Goal: Task Accomplishment & Management: Use online tool/utility

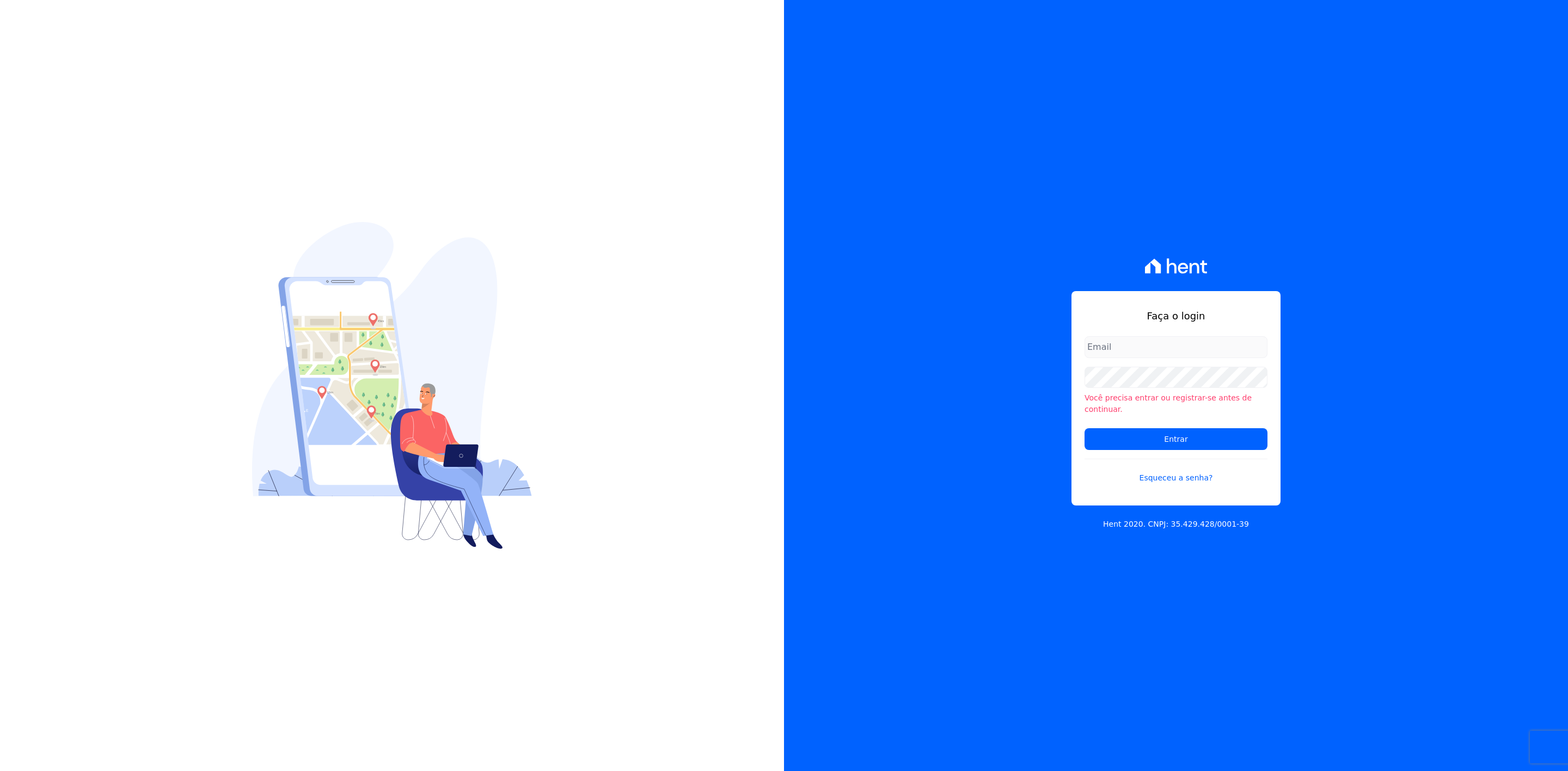
type input "marla@apiceincorporadora.com.br"
click at [1199, 358] on input "marla@apiceincorporadora.com.br" at bounding box center [1176, 347] width 183 height 22
click at [1246, 333] on div "Faça o login marla@apiceincorporadora.com.br Você precisa entrar ou registrar-s…" at bounding box center [1175, 398] width 209 height 215
click at [1204, 428] on input "Entrar" at bounding box center [1176, 439] width 183 height 22
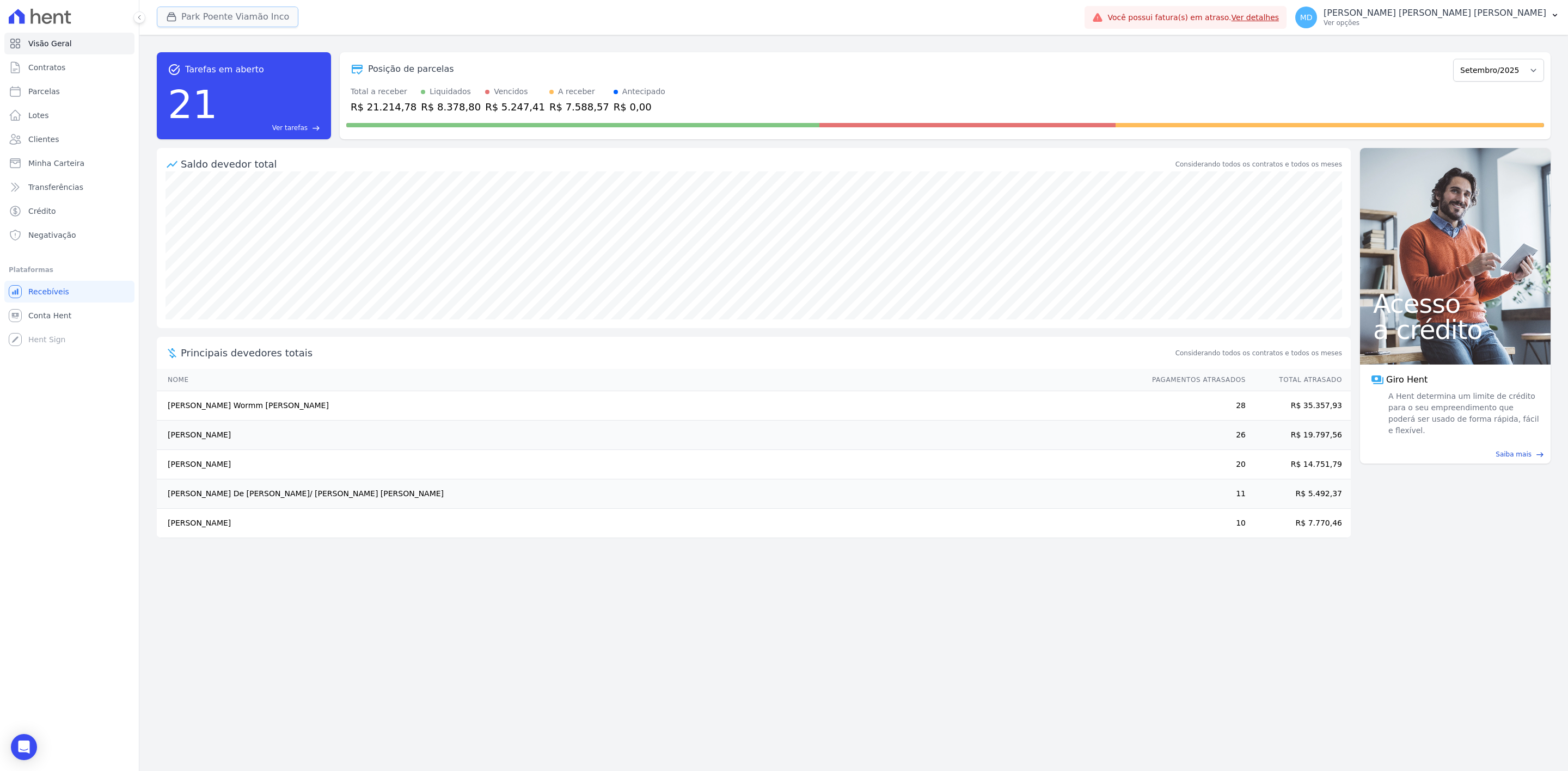
click at [238, 20] on button "Park Poente Viamão Inco" at bounding box center [228, 17] width 141 height 20
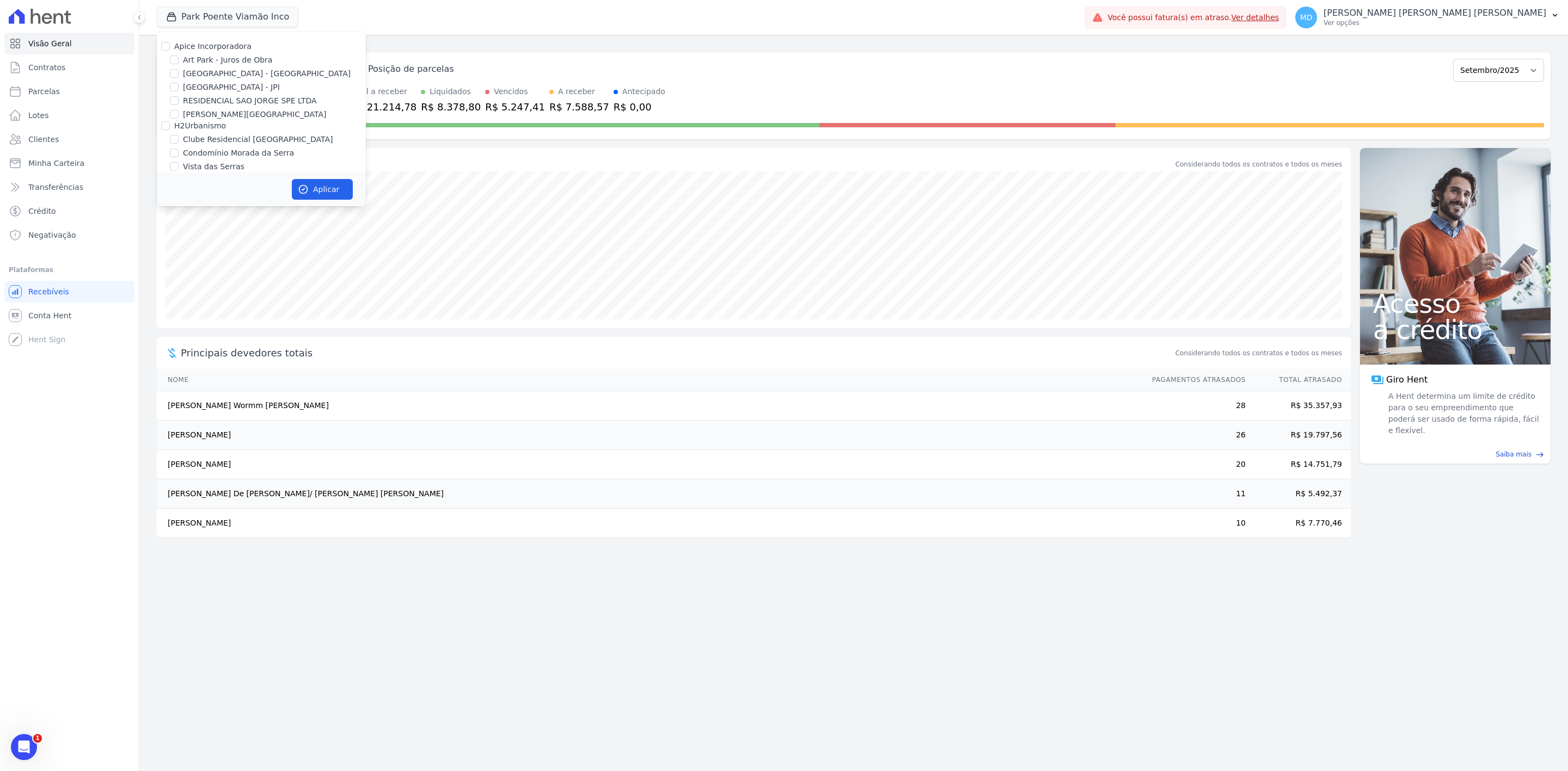
click at [201, 59] on label "Art Park - Juros de Obra" at bounding box center [228, 60] width 89 height 11
click at [179, 59] on input "Art Park - Juros de Obra" at bounding box center [174, 60] width 9 height 9
checkbox input "true"
click at [206, 73] on label "[GEOGRAPHIC_DATA] - [GEOGRAPHIC_DATA]" at bounding box center [267, 74] width 168 height 11
click at [179, 73] on input "[GEOGRAPHIC_DATA] - [GEOGRAPHIC_DATA]" at bounding box center [174, 73] width 9 height 9
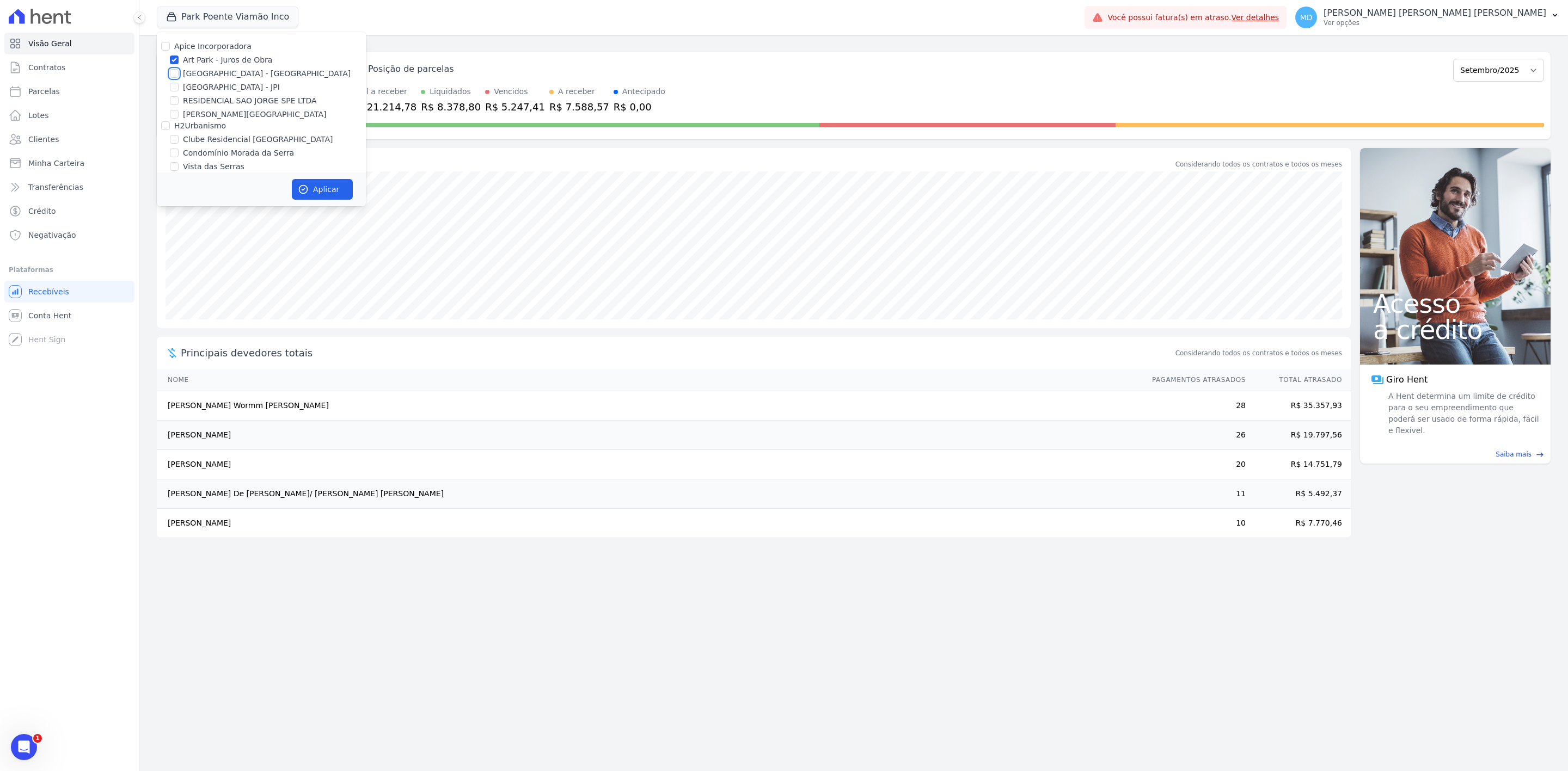
checkbox input "true"
click at [206, 84] on label "[GEOGRAPHIC_DATA] - JPI" at bounding box center [231, 87] width 97 height 11
click at [179, 84] on input "[GEOGRAPHIC_DATA] - JPI" at bounding box center [174, 87] width 9 height 9
checkbox input "true"
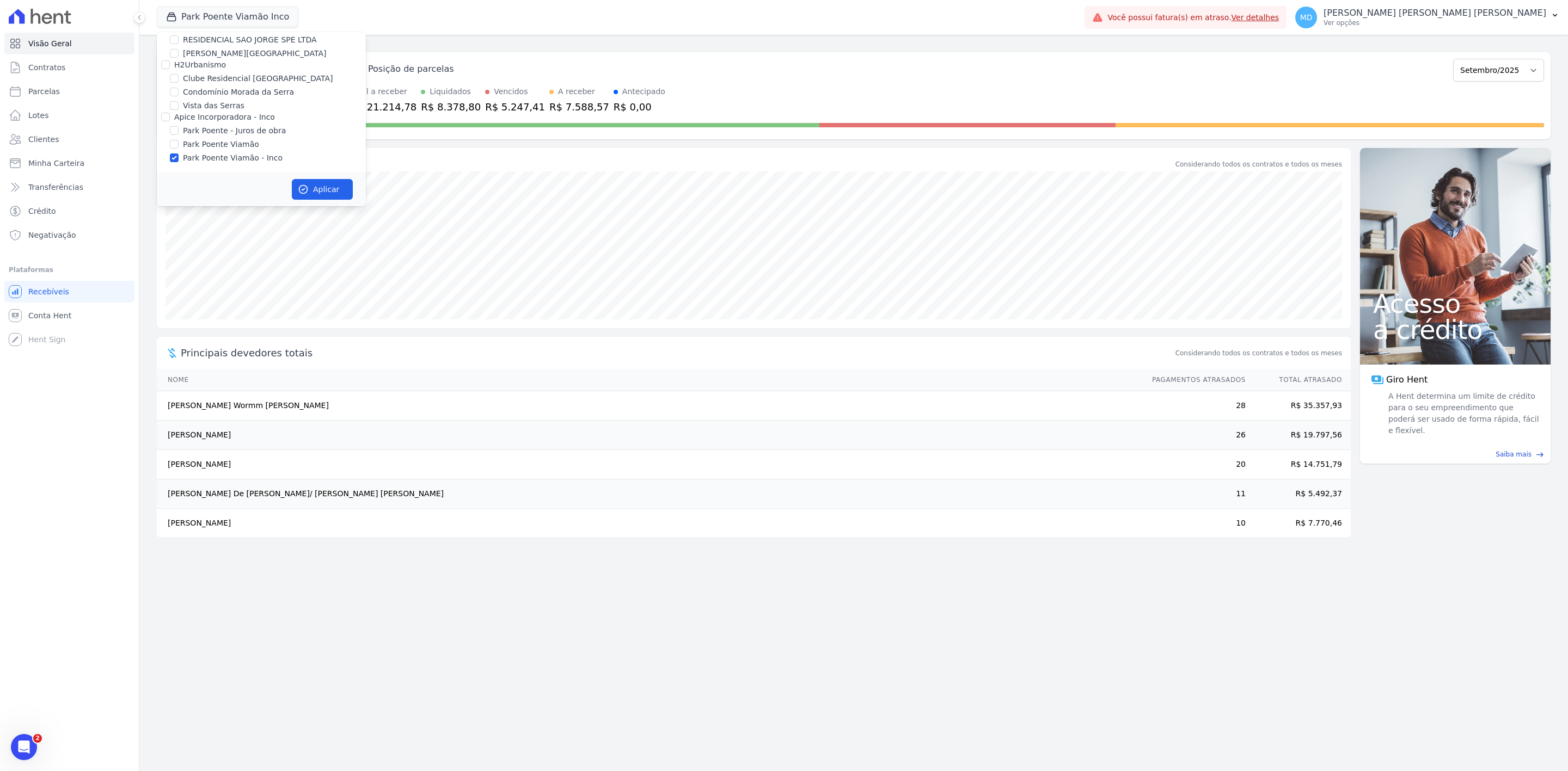
click at [207, 142] on label "Park Poente Viamão" at bounding box center [221, 145] width 76 height 11
click at [179, 142] on input "Park Poente Viamão" at bounding box center [174, 144] width 9 height 9
checkbox input "true"
click at [215, 131] on label "Park Poente - Juros de obra" at bounding box center [235, 131] width 103 height 11
click at [179, 131] on input "Park Poente - Juros de obra" at bounding box center [174, 131] width 9 height 9
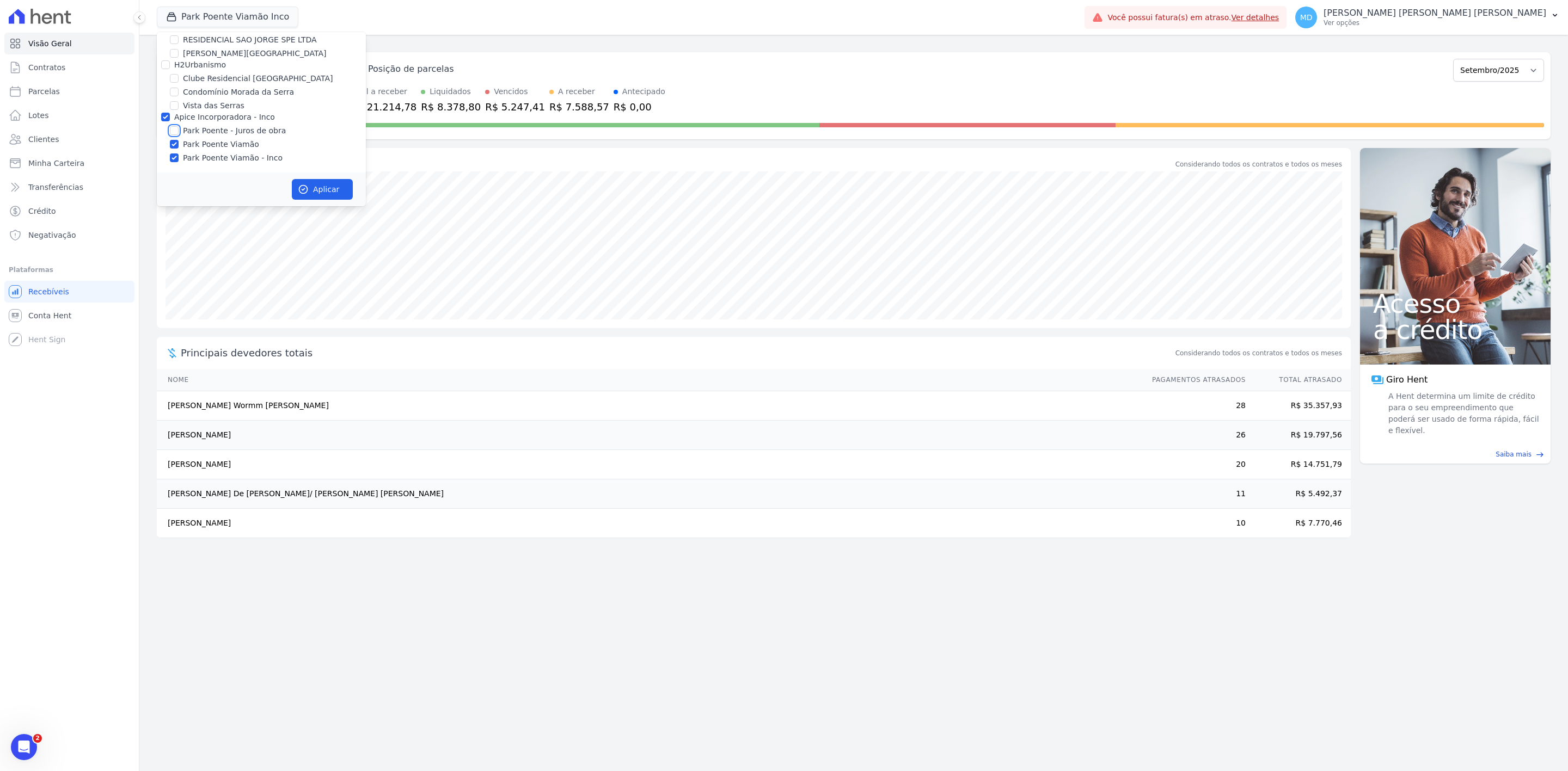
checkbox input "true"
click at [326, 185] on button "Aplicar" at bounding box center [322, 189] width 61 height 20
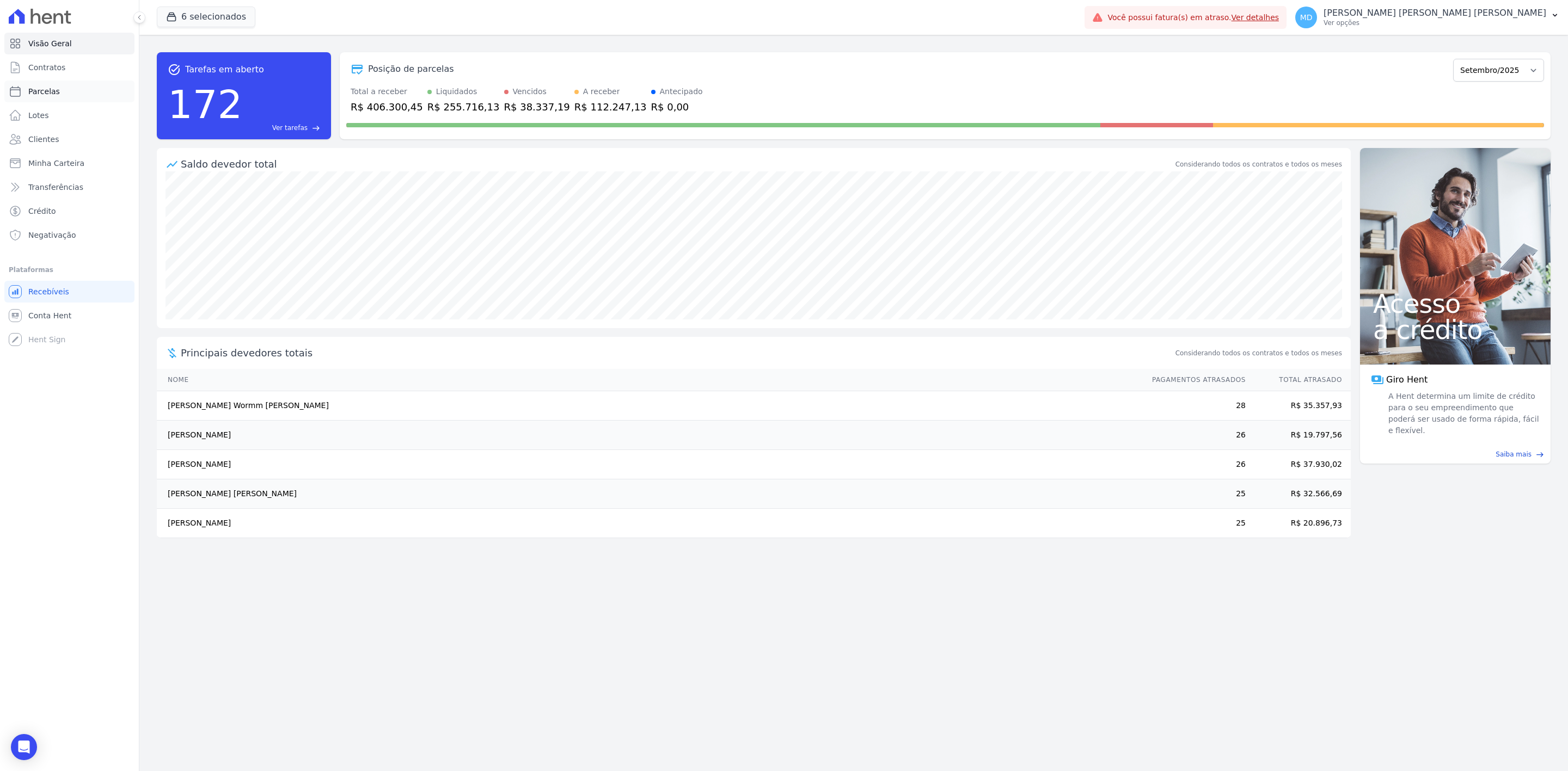
click at [94, 90] on link "Parcelas" at bounding box center [69, 91] width 130 height 22
select select
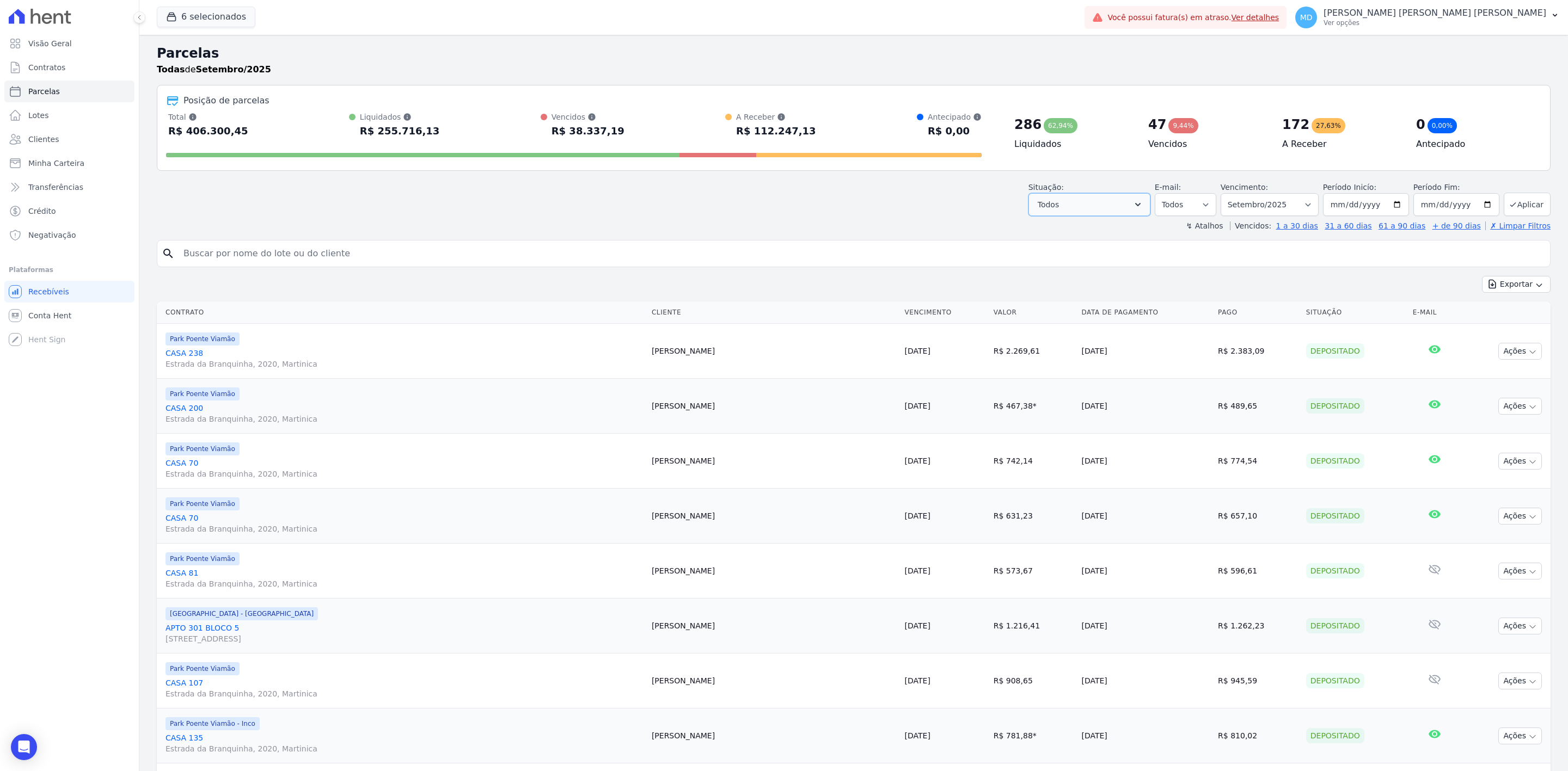
click at [1124, 203] on button "Todos" at bounding box center [1089, 204] width 122 height 23
click at [1248, 176] on header "Parcelas Todas de Setembro/2025 Posição de parcelas Total [PERSON_NAME] parcela…" at bounding box center [854, 137] width 1394 height 188
click at [1242, 206] on select "Filtrar por período ──────── Todos os meses Novembro/2022 Dezembro/2022 [GEOGRA…" at bounding box center [1270, 204] width 98 height 23
select select "date_range_filter"
click at [1221, 193] on select "Filtrar por período ──────── Todos os meses Novembro/2022 Dezembro/2022 [GEOGRA…" at bounding box center [1270, 204] width 98 height 23
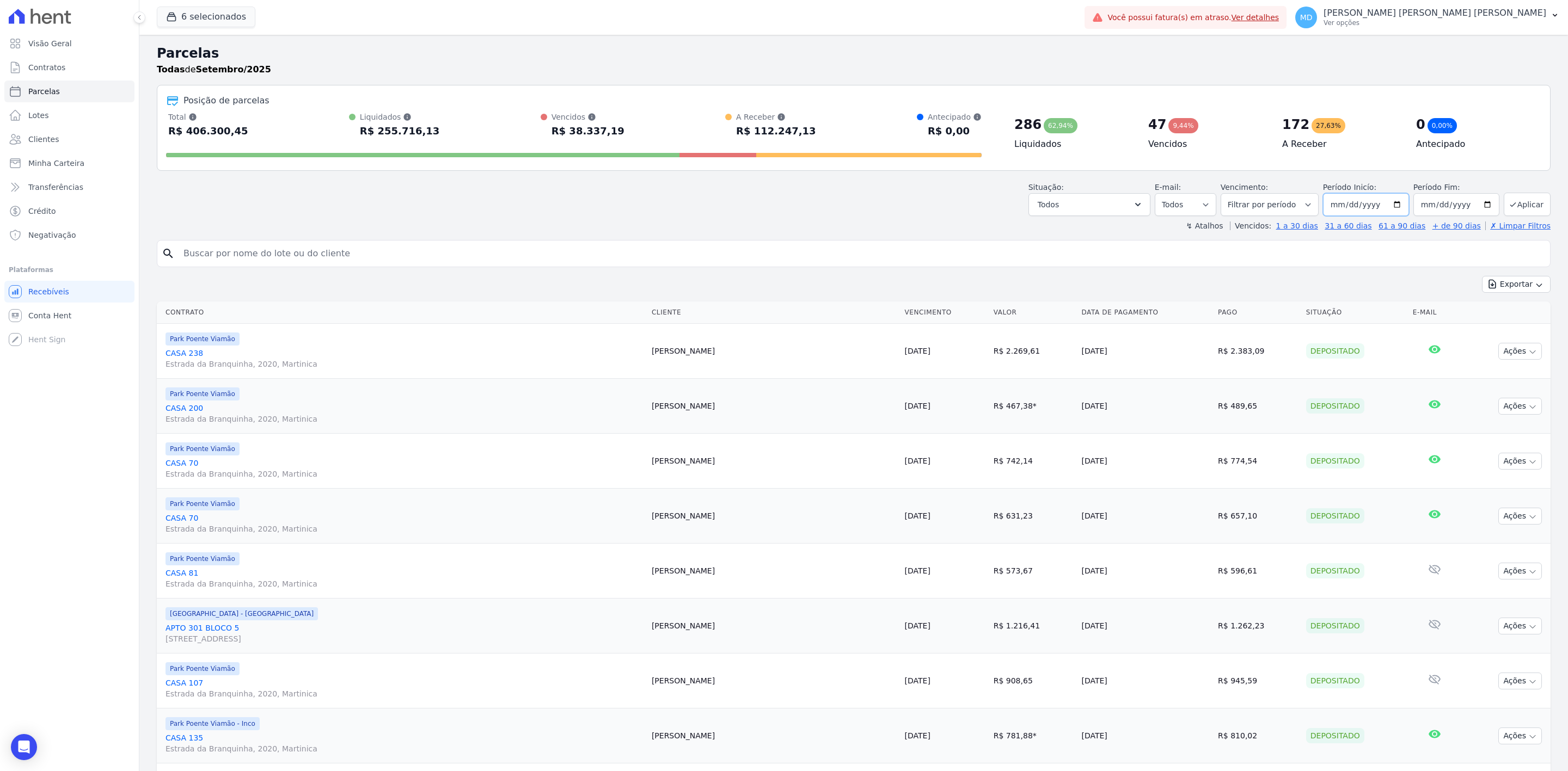
click at [1386, 206] on input "[DATE]" at bounding box center [1366, 204] width 86 height 23
type input "[DATE]"
click at [1478, 204] on input "[DATE]" at bounding box center [1456, 204] width 86 height 23
type input "[DATE]"
click at [1515, 205] on button "Aplicar" at bounding box center [1526, 205] width 47 height 24
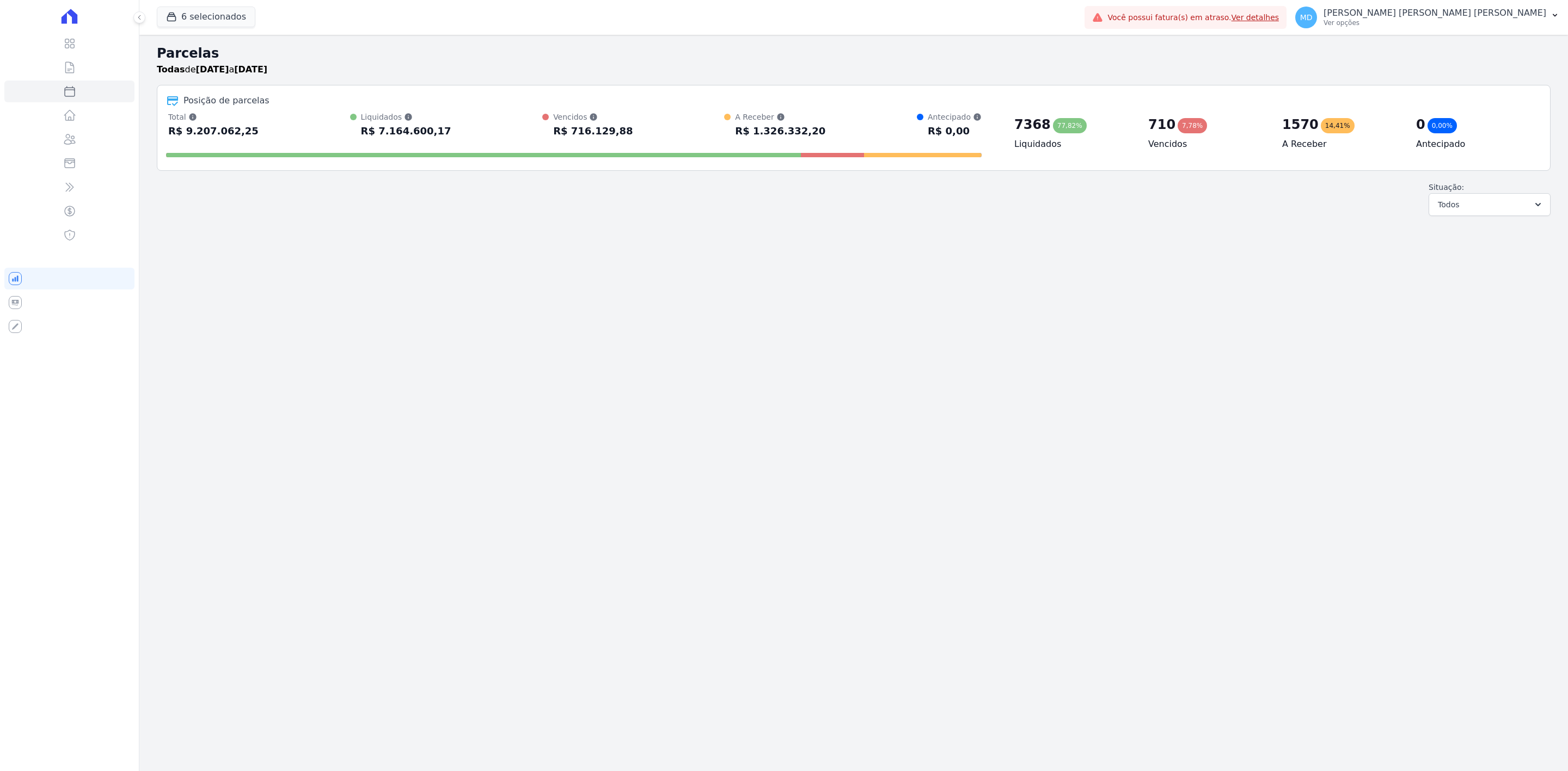
select select
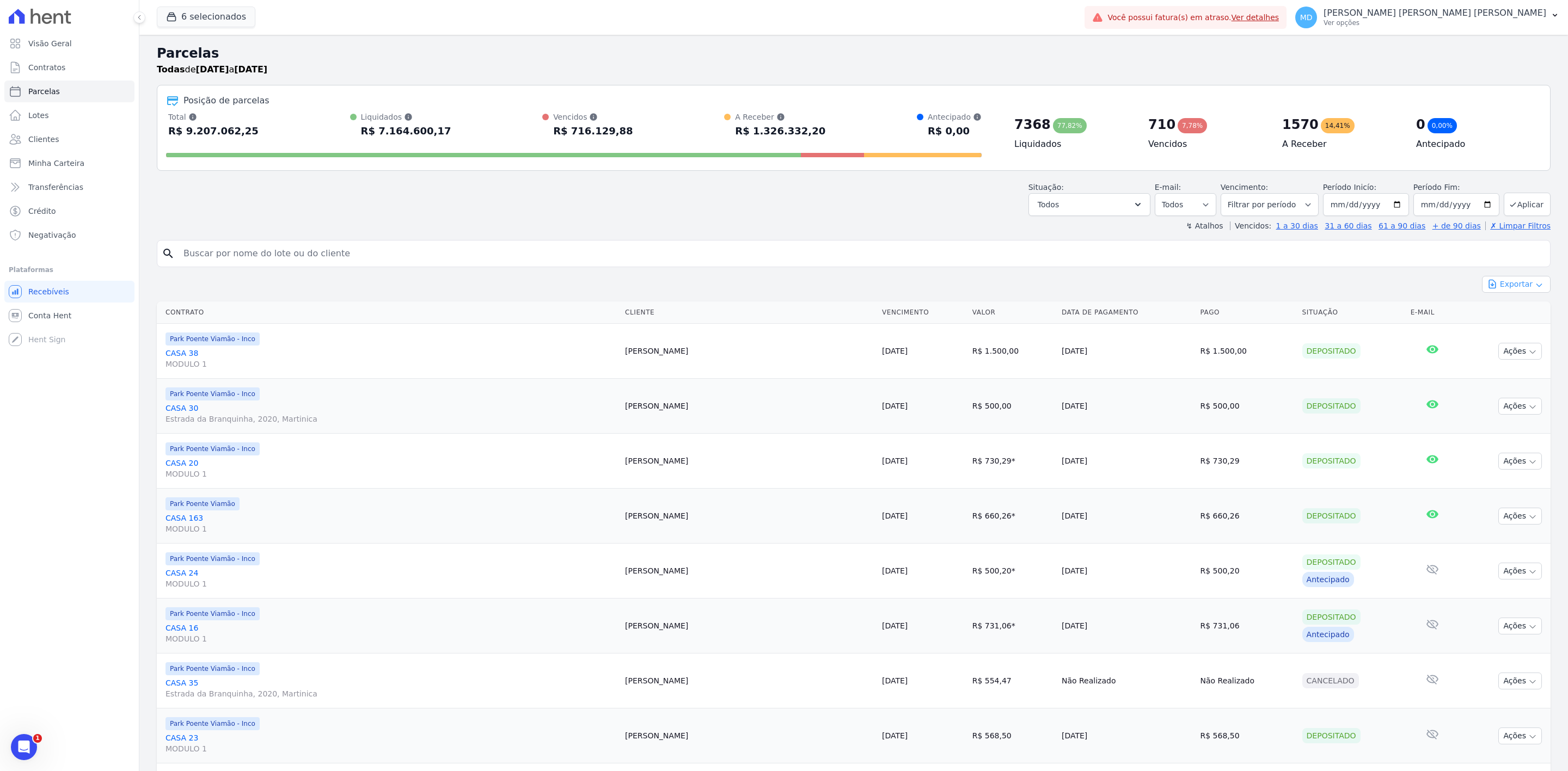
click at [1502, 287] on button "Exportar" at bounding box center [1516, 284] width 69 height 17
click at [1515, 331] on span "Exportar CSV" at bounding box center [1515, 329] width 58 height 11
